Goal: Task Accomplishment & Management: Complete application form

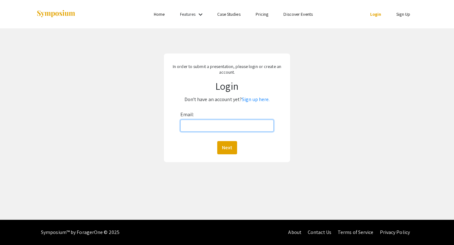
click at [224, 128] on input "Email:" at bounding box center [227, 126] width 94 height 12
type input "[EMAIL_ADDRESS][DOMAIN_NAME]"
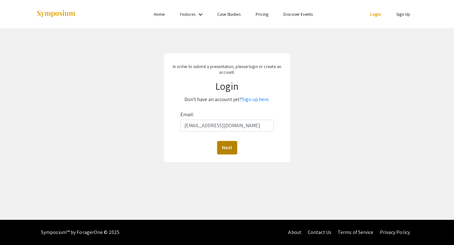
click at [224, 151] on button "Next" at bounding box center [227, 147] width 20 height 13
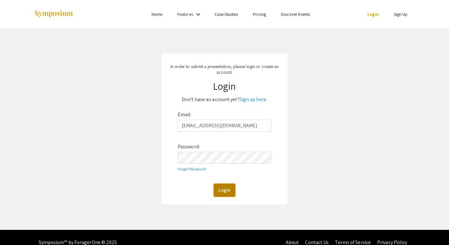
click at [224, 196] on button "Login" at bounding box center [225, 190] width 22 height 13
click at [231, 189] on button "Login" at bounding box center [225, 190] width 22 height 13
click at [256, 101] on link "Sign up here." at bounding box center [254, 99] width 28 height 7
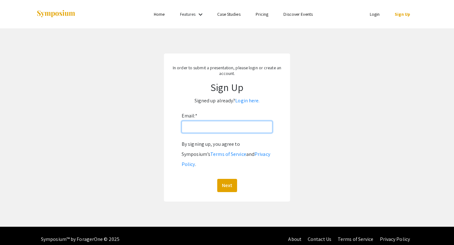
click at [217, 125] on input "Email: *" at bounding box center [227, 127] width 91 height 12
type input "[EMAIL_ADDRESS][DOMAIN_NAME]"
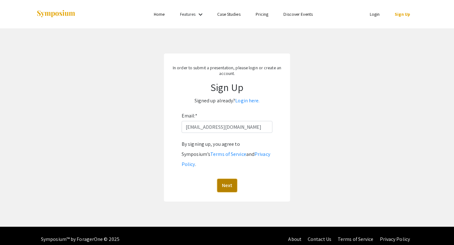
click at [225, 179] on button "Next" at bounding box center [227, 185] width 20 height 13
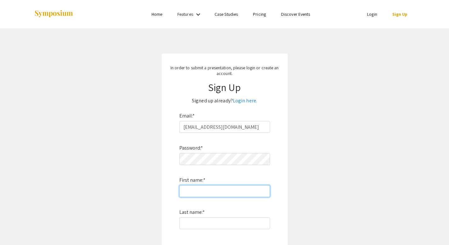
click at [218, 188] on input "First name: *" at bounding box center [224, 191] width 91 height 12
type input "[PERSON_NAME]"
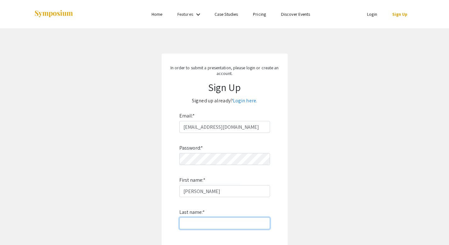
type input "Kala"
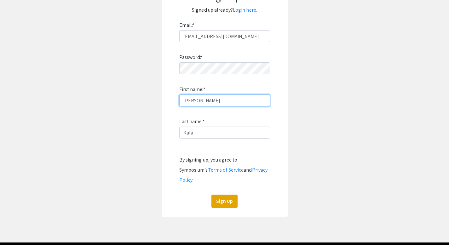
scroll to position [91, 0]
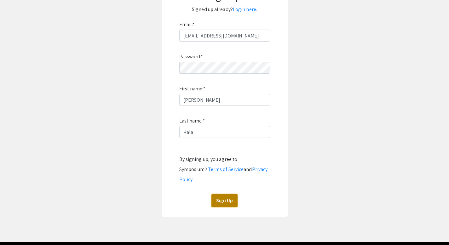
click at [227, 196] on button "Sign Up" at bounding box center [225, 200] width 26 height 13
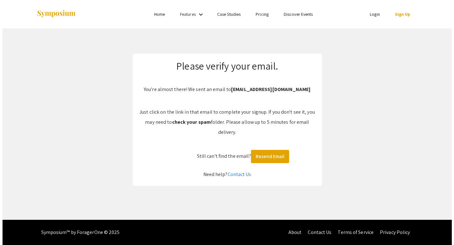
scroll to position [0, 0]
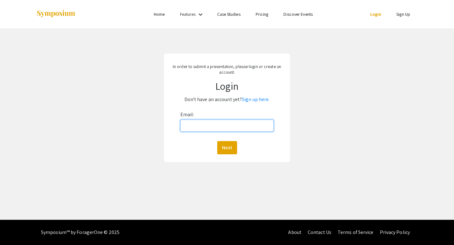
click at [232, 126] on input "Email:" at bounding box center [227, 126] width 94 height 12
type input "[EMAIL_ADDRESS][DOMAIN_NAME]"
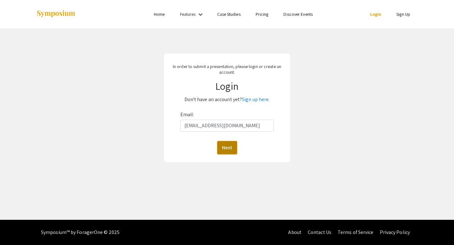
click at [227, 149] on button "Next" at bounding box center [227, 147] width 20 height 13
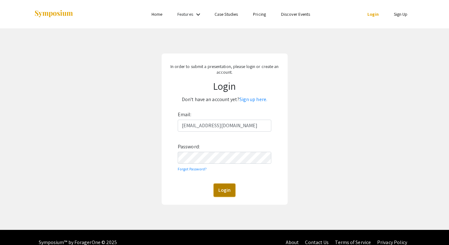
click at [228, 186] on button "Login" at bounding box center [225, 190] width 22 height 13
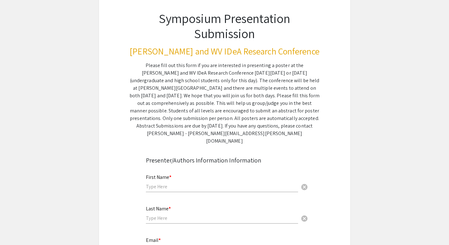
scroll to position [41, 0]
click at [197, 175] on div "First Name * cancel" at bounding box center [222, 180] width 152 height 24
click at [193, 183] on input "text" at bounding box center [222, 186] width 152 height 7
type input "[PERSON_NAME]"
type input "Kala"
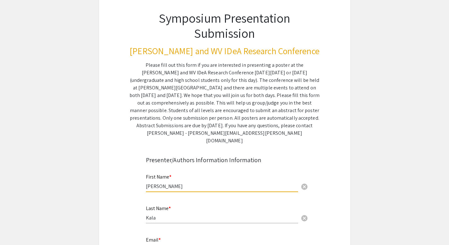
type input "[EMAIL_ADDRESS][DOMAIN_NAME]"
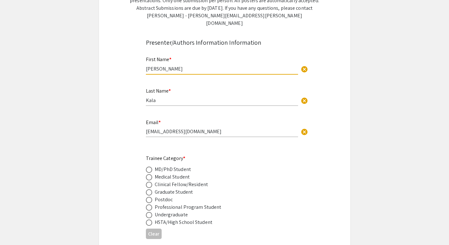
scroll to position [159, 0]
click at [151, 167] on span at bounding box center [149, 170] width 6 height 6
click at [151, 167] on input "radio" at bounding box center [149, 170] width 6 height 6
radio input "true"
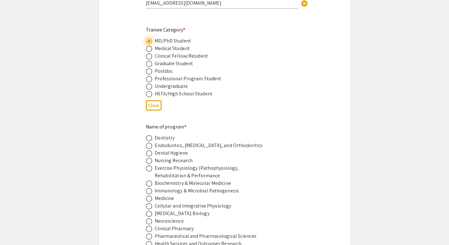
scroll to position [287, 0]
click at [147, 211] on span at bounding box center [149, 214] width 6 height 6
click at [147, 211] on input "radio" at bounding box center [149, 214] width 6 height 6
radio input "true"
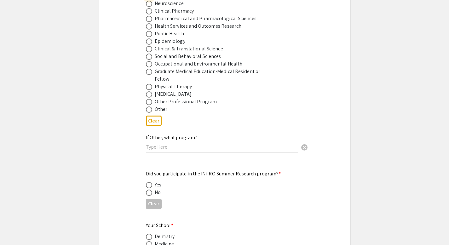
scroll to position [505, 0]
click at [149, 190] on span at bounding box center [149, 193] width 6 height 6
click at [149, 190] on input "radio" at bounding box center [149, 193] width 6 height 6
radio input "true"
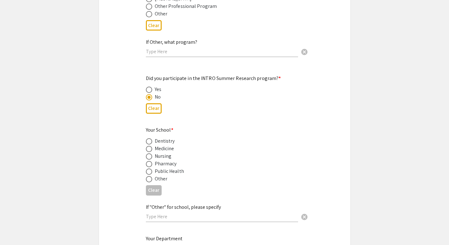
scroll to position [601, 0]
click at [149, 145] on span at bounding box center [149, 148] width 6 height 6
click at [149, 145] on input "radio" at bounding box center [149, 148] width 6 height 6
radio input "true"
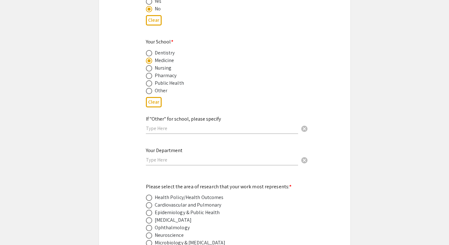
scroll to position [689, 0]
click at [150, 156] on input "text" at bounding box center [222, 159] width 152 height 7
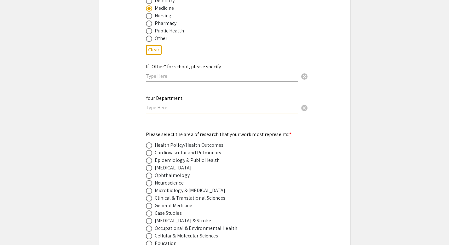
scroll to position [742, 0]
click at [150, 180] on span at bounding box center [149, 183] width 6 height 6
click at [150, 180] on input "radio" at bounding box center [149, 183] width 6 height 6
radio input "true"
click at [148, 218] on span at bounding box center [149, 221] width 6 height 6
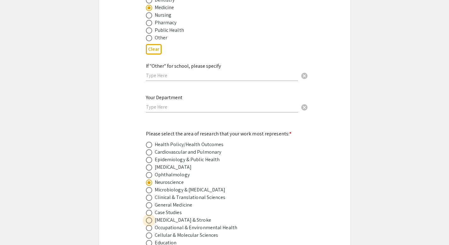
click at [148, 218] on input "radio" at bounding box center [149, 221] width 6 height 6
radio input "true"
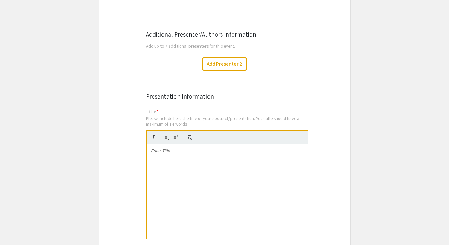
scroll to position [1064, 0]
click at [241, 184] on div at bounding box center [227, 191] width 161 height 95
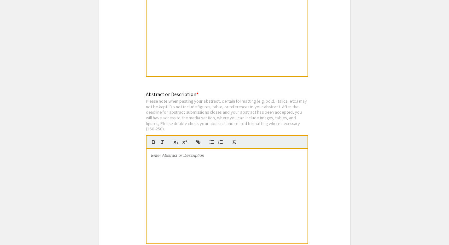
scroll to position [1225, 0]
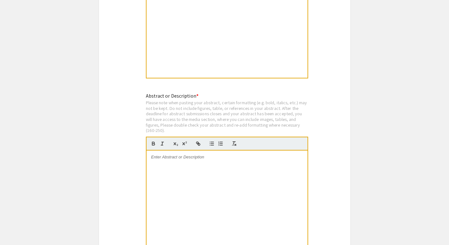
click at [199, 155] on p at bounding box center [227, 158] width 152 height 6
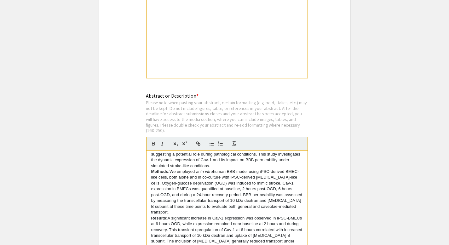
scroll to position [0, 0]
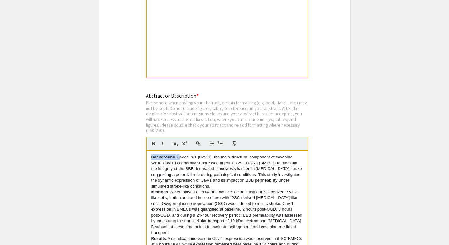
drag, startPoint x: 178, startPoint y: 152, endPoint x: 139, endPoint y: 150, distance: 38.8
click at [246, 180] on p "Caveolin-1 (Cav-1), the main structural component of caveolae. While Cav-1 is g…" at bounding box center [227, 172] width 152 height 35
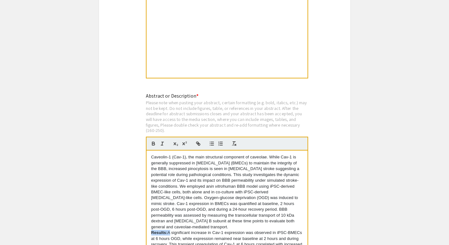
drag, startPoint x: 150, startPoint y: 226, endPoint x: 168, endPoint y: 226, distance: 17.7
click at [168, 226] on div "Caveolin-1 (Cav-1), the main structural component of caveolae. While Cav-1 is g…" at bounding box center [227, 198] width 161 height 95
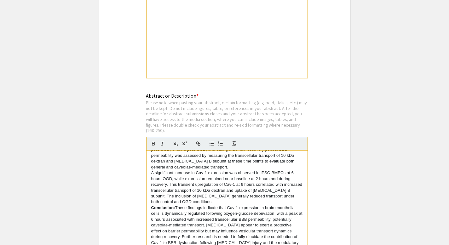
scroll to position [70, 0]
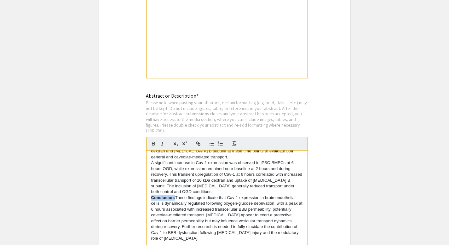
drag, startPoint x: 151, startPoint y: 190, endPoint x: 175, endPoint y: 193, distance: 24.7
click at [175, 193] on div "Caveolin-1 (Cav-1), the main structural component of caveolae. While Cav-1 is g…" at bounding box center [227, 198] width 161 height 95
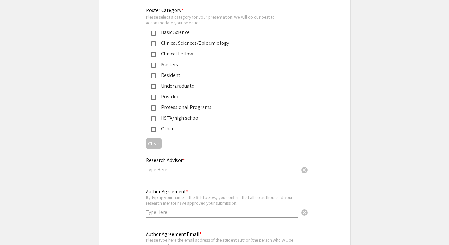
scroll to position [1480, 0]
click at [155, 30] on mat-pseudo-checkbox at bounding box center [153, 32] width 5 height 5
drag, startPoint x: 178, startPoint y: 169, endPoint x: 178, endPoint y: 162, distance: 6.6
click at [178, 162] on div "Research Advisor * cancel" at bounding box center [222, 163] width 152 height 24
click at [178, 166] on input "text" at bounding box center [222, 169] width 152 height 7
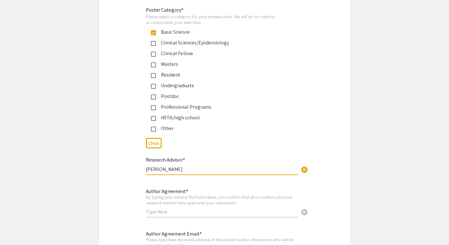
type input "[PERSON_NAME]"
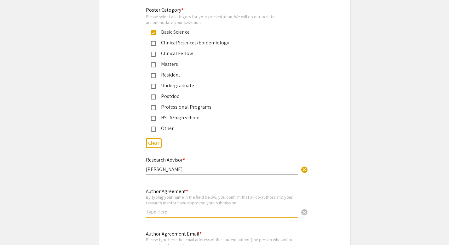
click at [167, 209] on input "text" at bounding box center [222, 212] width 152 height 7
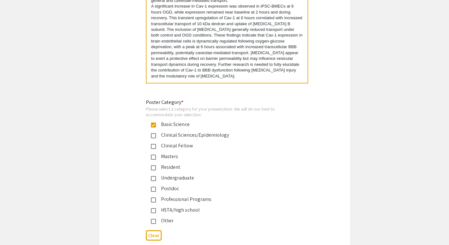
scroll to position [1542, 0]
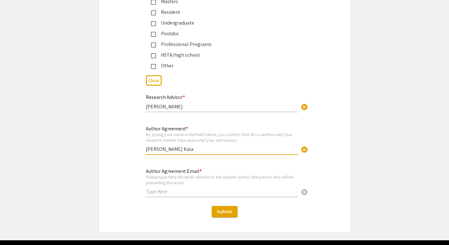
type input "[PERSON_NAME] Kala"
click at [210, 191] on div "Author Agreement Email * Please type here the email address of the student auth…" at bounding box center [222, 179] width 152 height 35
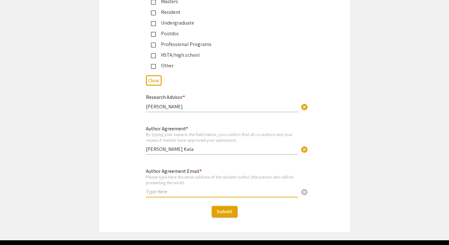
click at [187, 189] on input "text" at bounding box center [222, 192] width 152 height 7
type input "[EMAIL_ADDRESS][DOMAIN_NAME]"
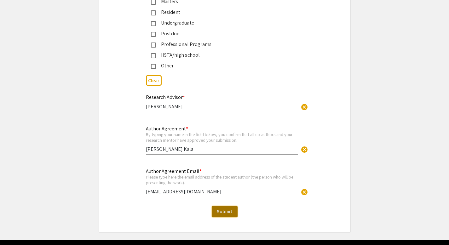
click at [219, 208] on span "Submit" at bounding box center [225, 211] width 16 height 7
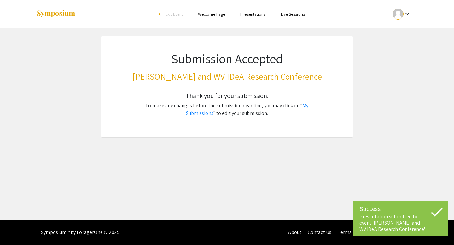
click at [452, 149] on div "Skip navigation arrow_back_ios Exit Event Welcome Page Presentations Live Sessi…" at bounding box center [227, 110] width 454 height 220
